Goal: Task Accomplishment & Management: Use online tool/utility

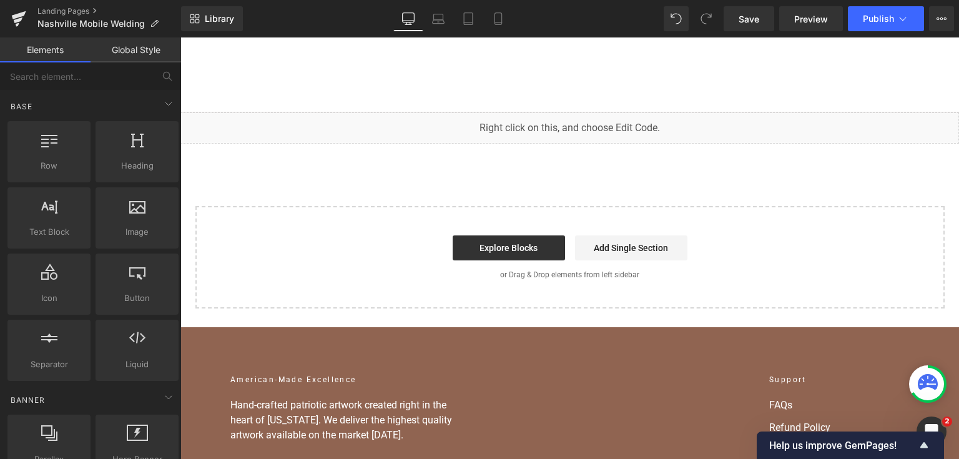
click at [397, 0] on div "You are previewing how the will restyle your page. You can not edit Elements in…" at bounding box center [479, 0] width 959 height 0
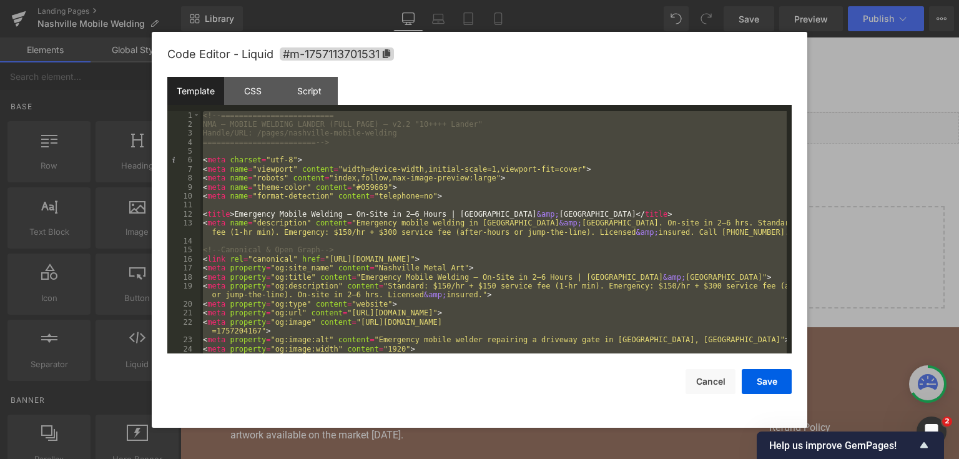
click at [907, 132] on div at bounding box center [479, 229] width 959 height 459
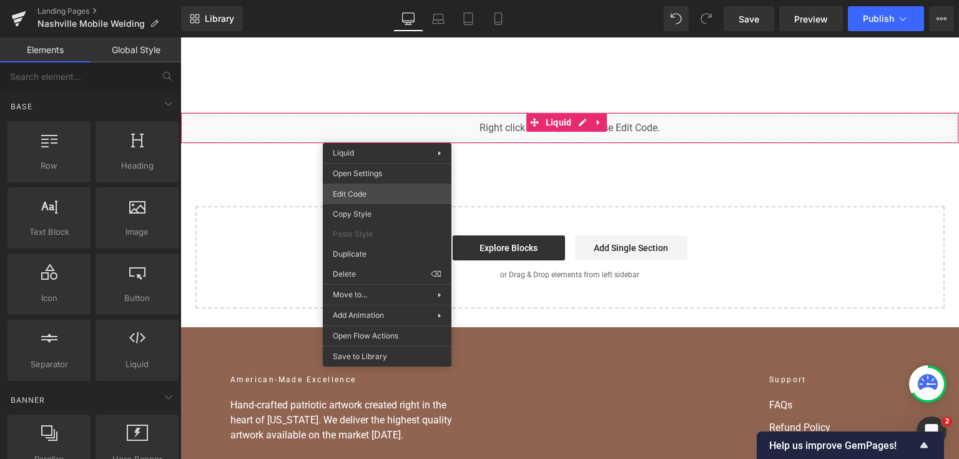
click at [394, 0] on div "You are previewing how the will restyle your page. You can not edit Elements in…" at bounding box center [479, 0] width 959 height 0
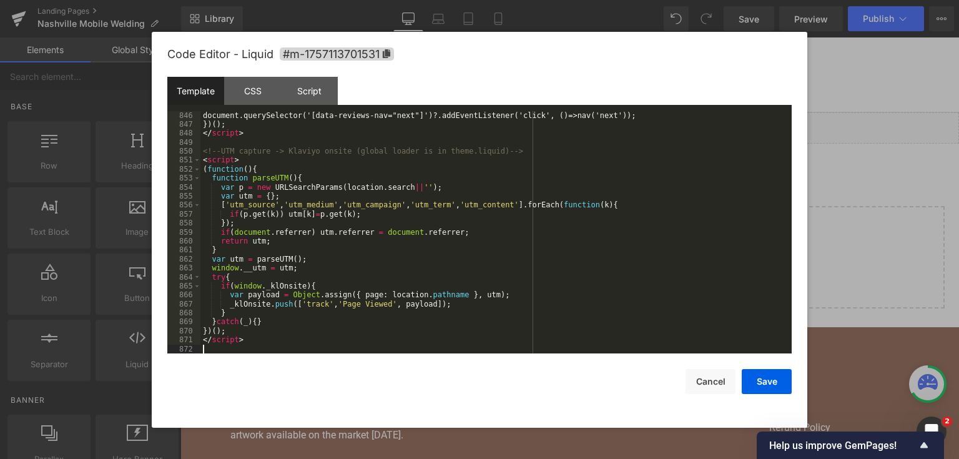
scroll to position [8981, 0]
click at [769, 382] on button "Save" at bounding box center [767, 381] width 50 height 25
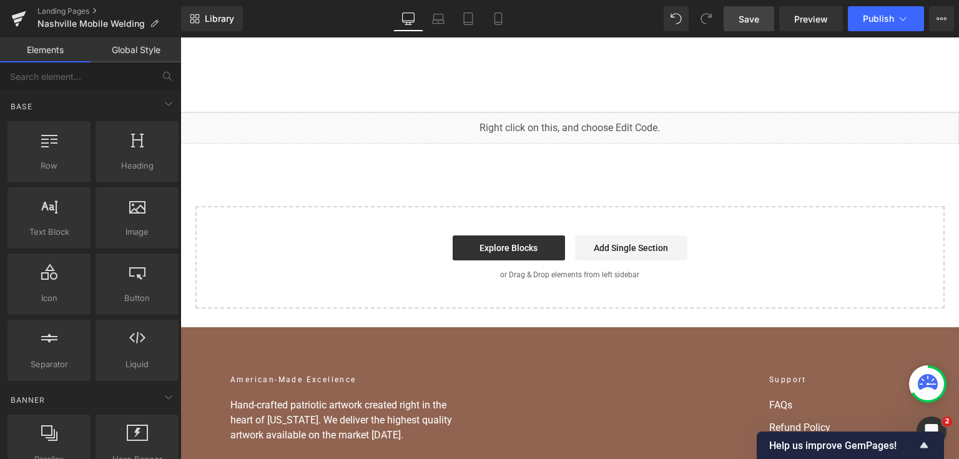
click at [759, 20] on span "Save" at bounding box center [749, 18] width 21 height 13
click at [757, 27] on link "Save" at bounding box center [749, 18] width 51 height 25
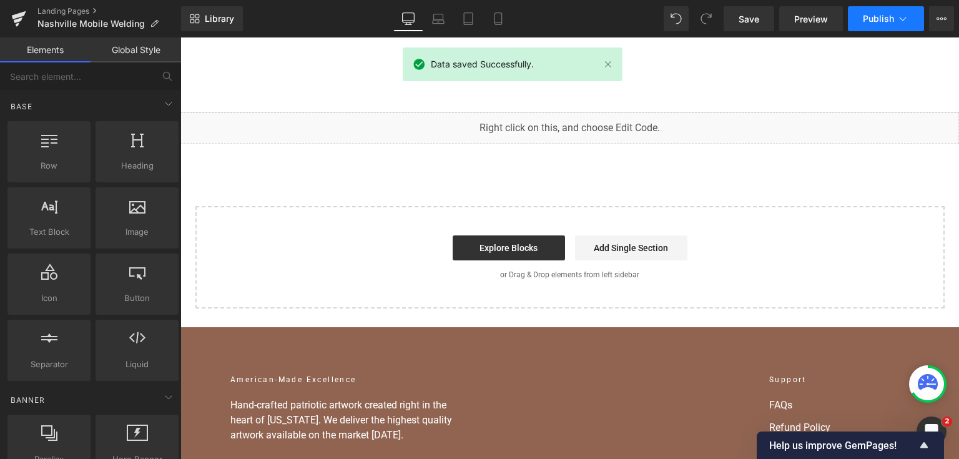
click at [874, 21] on span "Publish" at bounding box center [878, 19] width 31 height 10
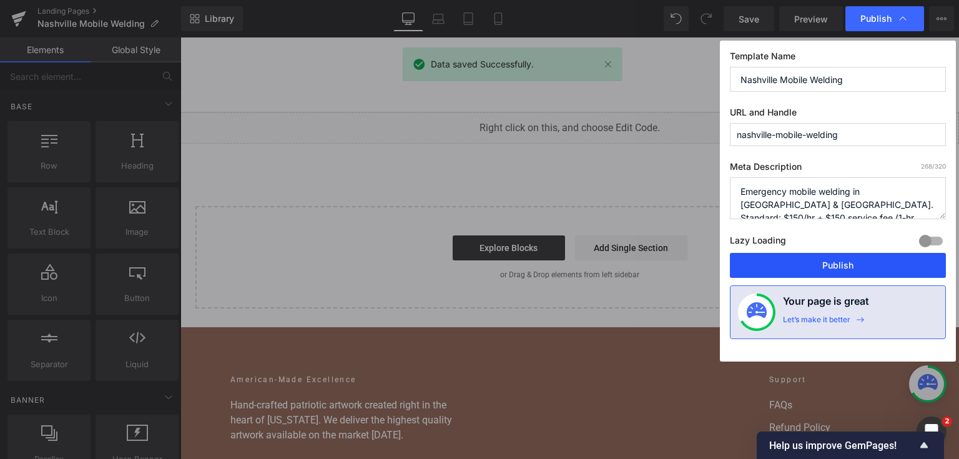
click at [874, 262] on button "Publish" at bounding box center [838, 265] width 216 height 25
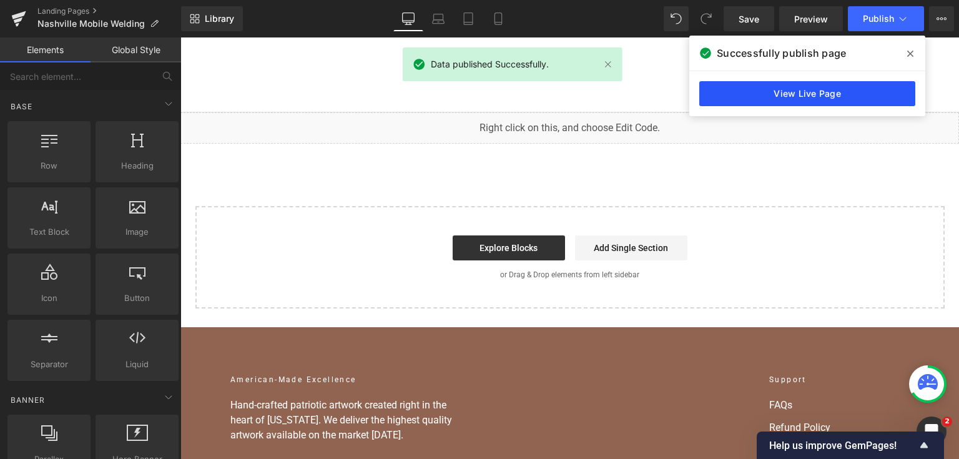
click at [842, 90] on link "View Live Page" at bounding box center [807, 93] width 216 height 25
